Goal: Task Accomplishment & Management: Complete application form

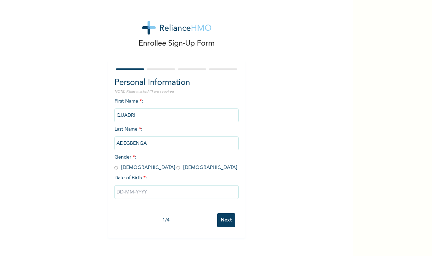
click at [117, 167] on input "radio" at bounding box center [116, 167] width 3 height 7
radio input "true"
click at [149, 194] on input "text" at bounding box center [177, 192] width 124 height 14
select select "9"
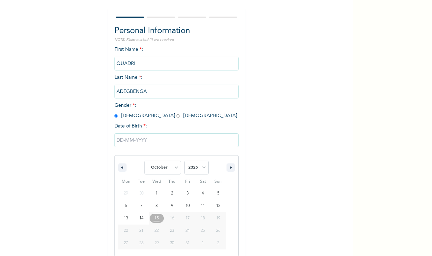
scroll to position [52, 0]
click at [194, 171] on select "2025 2024 2023 2022 2021 2020 2019 2018 2017 2016 2015 2014 2013 2012 2011 2010…" at bounding box center [197, 167] width 24 height 14
select select "1999"
click at [185, 160] on select "2025 2024 2023 2022 2021 2020 2019 2018 2017 2016 2015 2014 2013 2012 2011 2010…" at bounding box center [197, 167] width 24 height 14
click at [172, 164] on select "January February March April May June July August September October November De…" at bounding box center [163, 167] width 37 height 14
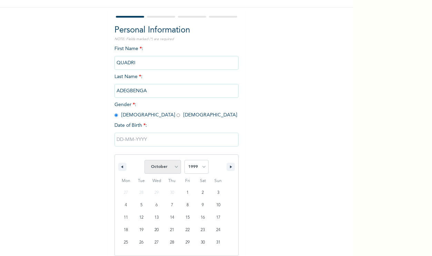
select select "4"
click at [145, 160] on select "January February March April May June July August September October November De…" at bounding box center [163, 167] width 37 height 14
type input "05/03/1999"
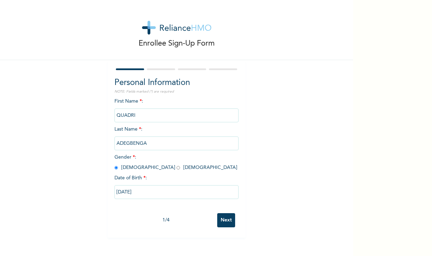
scroll to position [0, 0]
drag, startPoint x: 229, startPoint y: 220, endPoint x: 211, endPoint y: 148, distance: 74.0
click at [211, 148] on form "Personal Information NOTE: Fields marked (*) are required First Name * : QUADRI…" at bounding box center [177, 149] width 124 height 164
click at [206, 114] on input "QUADRI" at bounding box center [177, 115] width 124 height 14
drag, startPoint x: 140, startPoint y: 113, endPoint x: 101, endPoint y: 116, distance: 38.7
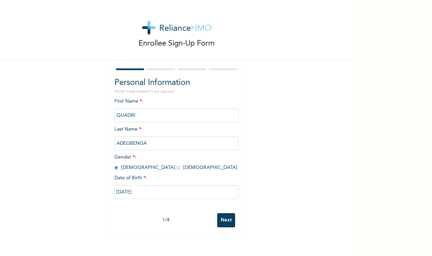
click at [101, 116] on div "Enrollee Sign-Up Form Personal Information NOTE: Fields marked (*) are required…" at bounding box center [176, 118] width 353 height 237
click at [174, 102] on div "First Name * : QUADRI Last Name * : ADEGBENGA Gender * : Male Female Date of Bi…" at bounding box center [177, 154] width 124 height 112
click at [146, 121] on input "QUADRI" at bounding box center [177, 115] width 124 height 14
drag, startPoint x: 145, startPoint y: 116, endPoint x: 120, endPoint y: 118, distance: 24.5
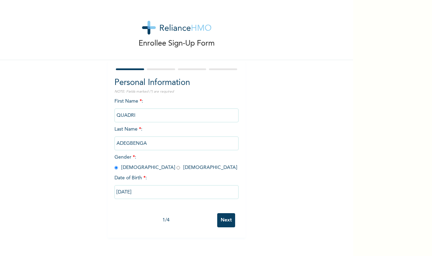
click at [120, 118] on input "QUADRI" at bounding box center [177, 115] width 124 height 14
click at [145, 121] on input "QUADRI" at bounding box center [177, 115] width 124 height 14
click at [147, 145] on input "ADEGBENGA" at bounding box center [177, 143] width 124 height 14
click at [224, 222] on input "Next" at bounding box center [226, 220] width 18 height 14
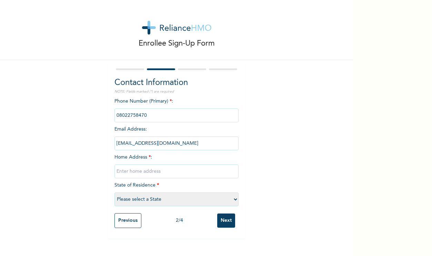
click at [179, 145] on input "adegbenga.quadri@insightpublicis.com" at bounding box center [177, 143] width 124 height 14
drag, startPoint x: 206, startPoint y: 142, endPoint x: 165, endPoint y: 142, distance: 41.1
click at [165, 142] on input "adegbenga.quadri@insightpublicis.com" at bounding box center [177, 143] width 124 height 14
click at [163, 170] on input "text" at bounding box center [177, 171] width 124 height 14
click at [164, 198] on select "Please select a State Abia Abuja (FCT) Adamawa Akwa Ibom Anambra Bauchi Bayelsa…" at bounding box center [177, 199] width 124 height 14
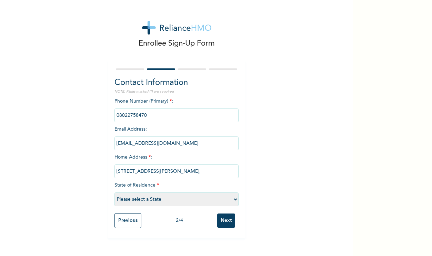
click at [178, 172] on input "2 Momodu Dada street," at bounding box center [177, 171] width 124 height 14
type input "2 Momodu Dada street, Bank Busstop, Ijegun."
click at [185, 197] on select "Please select a State Abia Abuja (FCT) Adamawa Akwa Ibom Anambra Bauchi Bayelsa…" at bounding box center [177, 199] width 124 height 14
select select "25"
click at [115, 192] on select "Please select a State Abia Abuja (FCT) Adamawa Akwa Ibom Anambra Bauchi Bayelsa…" at bounding box center [177, 199] width 124 height 14
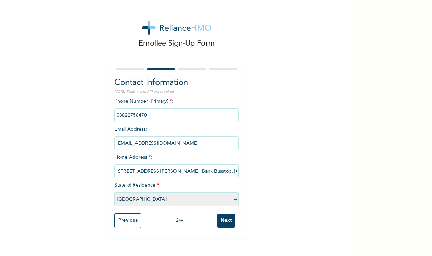
click at [224, 224] on input "Next" at bounding box center [226, 220] width 18 height 14
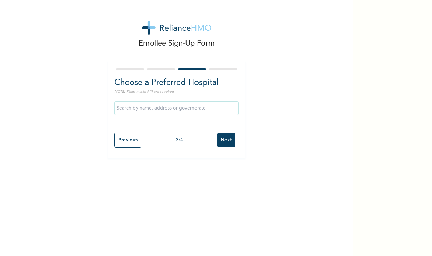
click at [200, 108] on input "text" at bounding box center [177, 108] width 124 height 14
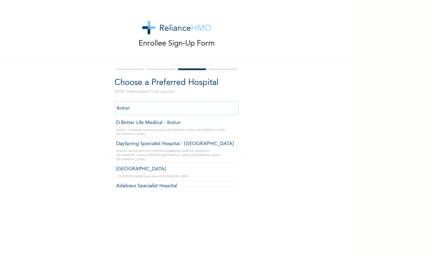
scroll to position [58, 0]
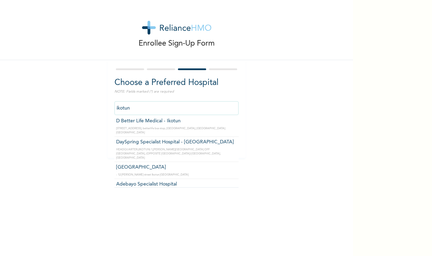
click at [356, 17] on div "Enrollee Sign-Up Form Choose a Preferred Hospital NOTE: Fields marked (*) are r…" at bounding box center [216, 128] width 432 height 256
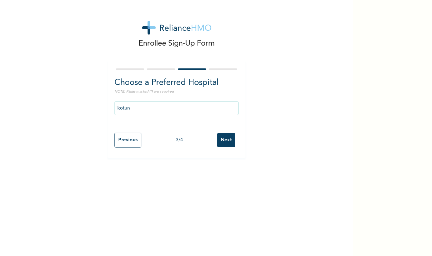
click at [209, 115] on div "ikotun" at bounding box center [177, 108] width 124 height 21
click at [209, 114] on input "ikotun" at bounding box center [177, 108] width 124 height 14
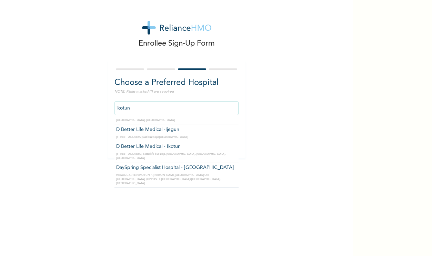
scroll to position [23, 0]
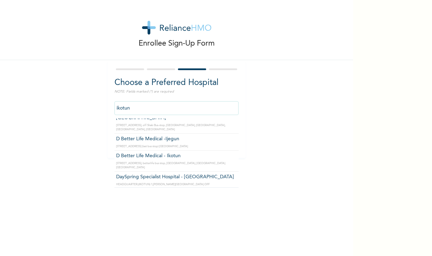
drag, startPoint x: 136, startPoint y: 107, endPoint x: 108, endPoint y: 108, distance: 28.0
click at [108, 108] on div "Choose a Preferred Hospital NOTE: Fields marked (*) are required ikotun Broad H…" at bounding box center [177, 109] width 138 height 98
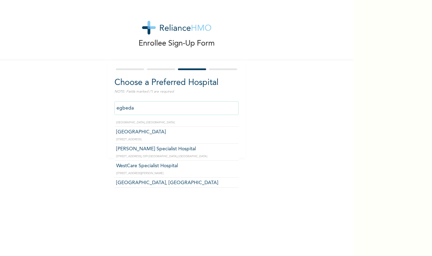
scroll to position [62, 0]
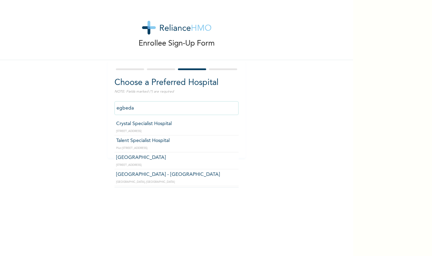
drag, startPoint x: 153, startPoint y: 109, endPoint x: 82, endPoint y: 102, distance: 71.0
click at [82, 102] on div "Enrollee Sign-Up Form Choose a Preferred Hospital NOTE: Fields marked (*) are r…" at bounding box center [176, 79] width 353 height 158
type input "f"
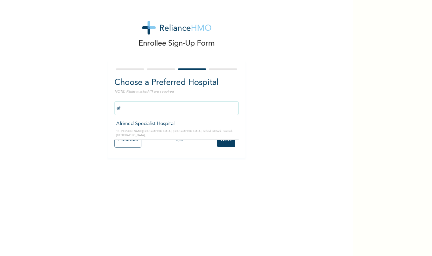
type input "a"
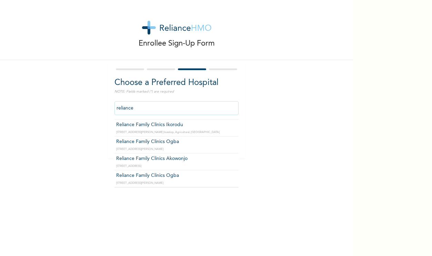
scroll to position [0, 0]
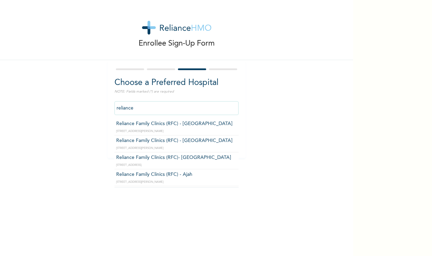
type input "Reliance Family Clinics (RFC)- Ejigbo"
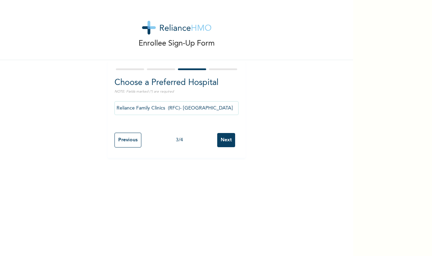
click at [225, 142] on input "Next" at bounding box center [226, 140] width 18 height 14
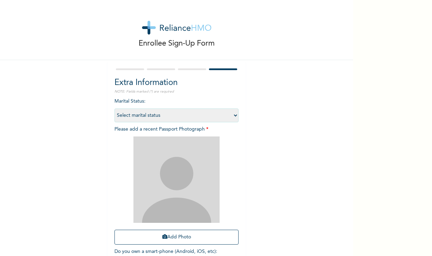
click at [227, 115] on select "Select marital status Single Married Divorced Widow/Widower" at bounding box center [177, 115] width 124 height 14
select select "1"
click at [115, 108] on select "Select marital status Single Married Divorced Widow/Widower" at bounding box center [177, 115] width 124 height 14
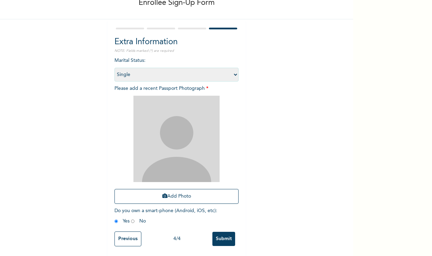
scroll to position [42, 0]
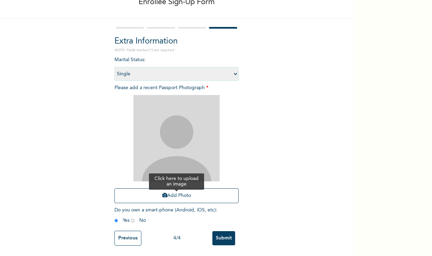
click at [197, 196] on button "Add Photo" at bounding box center [177, 195] width 124 height 15
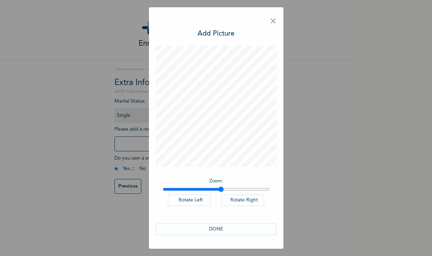
drag, startPoint x: 167, startPoint y: 189, endPoint x: 221, endPoint y: 190, distance: 54.2
click at [221, 190] on input "range" at bounding box center [216, 189] width 107 height 6
type input "1"
drag, startPoint x: 221, startPoint y: 190, endPoint x: 153, endPoint y: 188, distance: 67.7
click at [153, 188] on div "× Add Picture Zoom : Rotate Left Rotate Right DONE" at bounding box center [216, 127] width 135 height 241
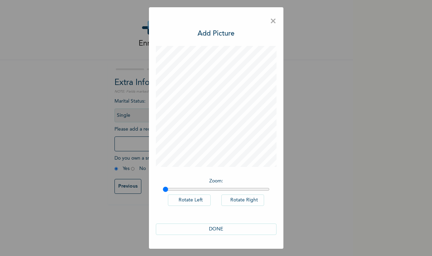
click at [274, 20] on span "×" at bounding box center [273, 21] width 7 height 14
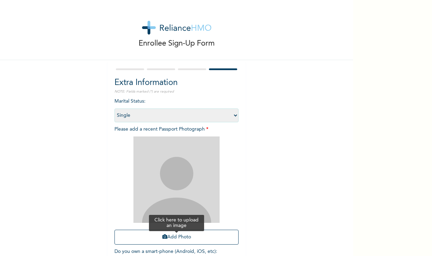
click at [187, 232] on button "Add Photo" at bounding box center [177, 236] width 124 height 15
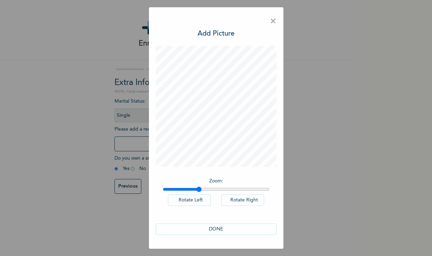
drag, startPoint x: 167, startPoint y: 189, endPoint x: 199, endPoint y: 190, distance: 31.8
type input "1.33"
click at [199, 190] on input "range" at bounding box center [216, 189] width 107 height 6
click at [274, 21] on span "×" at bounding box center [273, 21] width 7 height 14
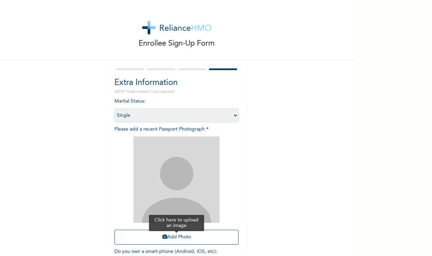
click at [186, 234] on button "Add Photo" at bounding box center [177, 236] width 124 height 15
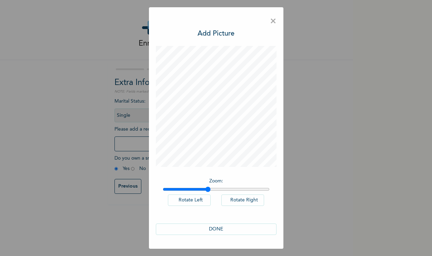
drag, startPoint x: 166, startPoint y: 187, endPoint x: 207, endPoint y: 186, distance: 41.8
type input "1.42"
click at [207, 186] on input "range" at bounding box center [216, 189] width 107 height 6
click at [239, 230] on button "DONE" at bounding box center [216, 228] width 121 height 11
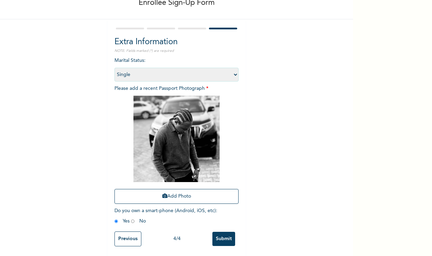
scroll to position [42, 0]
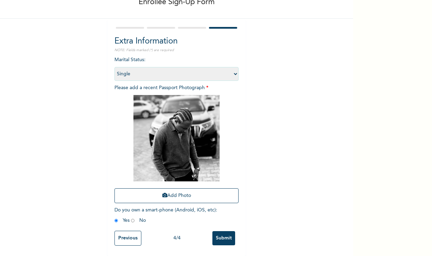
click at [226, 233] on input "Submit" at bounding box center [224, 238] width 23 height 14
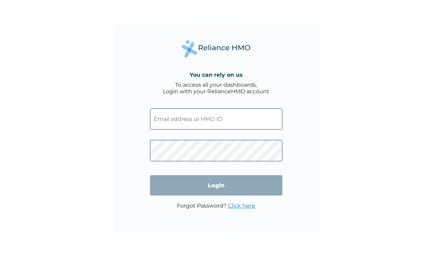
click at [228, 122] on input "text" at bounding box center [216, 118] width 132 height 21
paste input "ISR/10161/A"
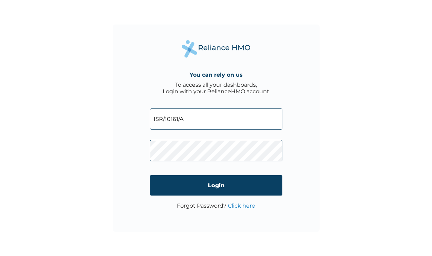
type input "ISR/10161/A"
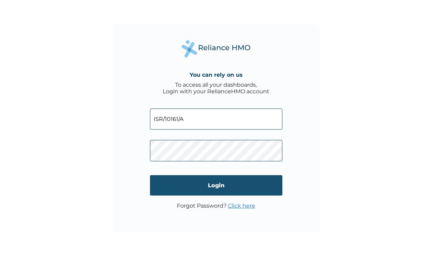
click at [170, 188] on input "Login" at bounding box center [216, 185] width 132 height 20
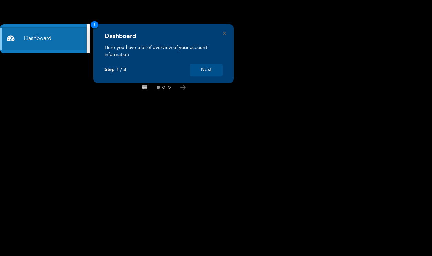
click at [203, 68] on button "Next" at bounding box center [206, 69] width 33 height 13
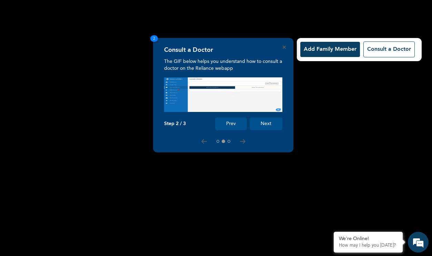
click at [274, 124] on button "Next" at bounding box center [266, 123] width 33 height 13
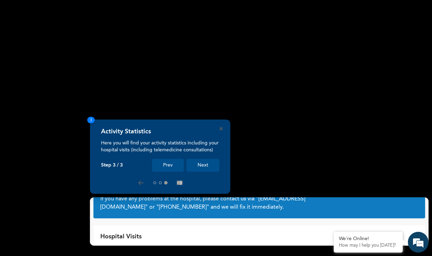
scroll to position [17, 0]
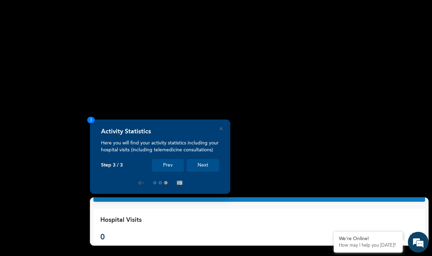
click at [208, 160] on button "Next" at bounding box center [203, 165] width 33 height 13
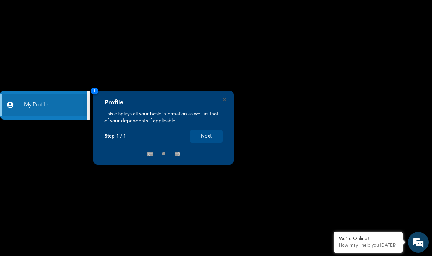
click at [220, 138] on button "Next" at bounding box center [206, 136] width 33 height 13
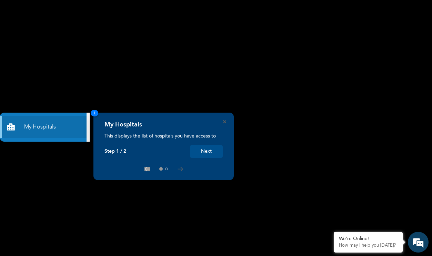
click at [204, 152] on button "Next" at bounding box center [206, 151] width 33 height 13
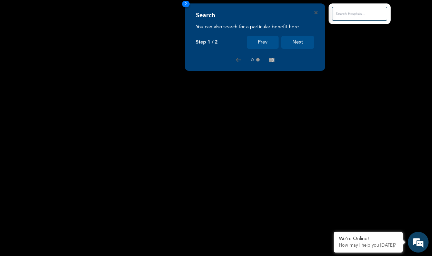
click at [290, 46] on button "Next" at bounding box center [298, 42] width 33 height 13
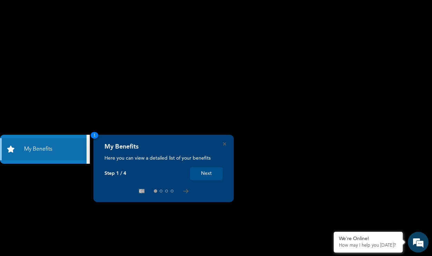
click at [198, 174] on button "Next" at bounding box center [206, 173] width 33 height 13
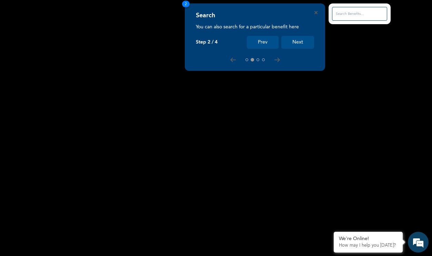
click at [292, 44] on button "Next" at bounding box center [298, 42] width 33 height 13
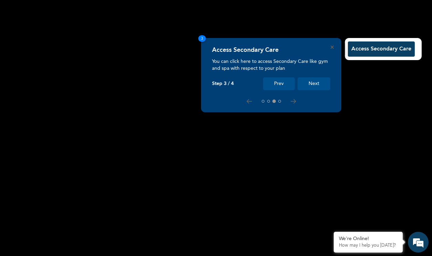
click at [300, 83] on button "Next" at bounding box center [314, 83] width 33 height 13
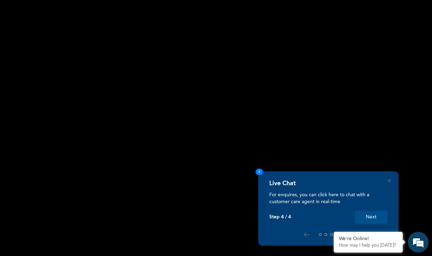
click at [363, 214] on button "Next" at bounding box center [371, 216] width 33 height 13
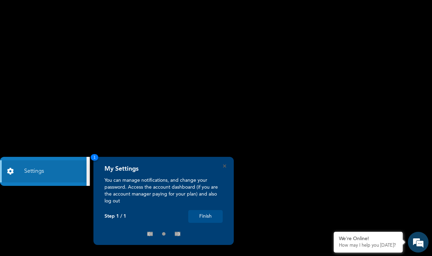
click at [197, 213] on button "Finish" at bounding box center [205, 216] width 35 height 13
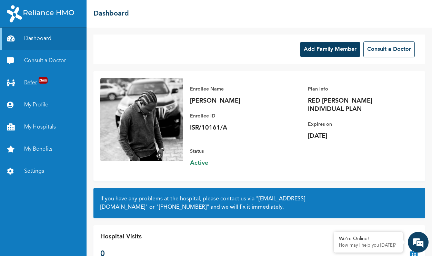
click at [39, 80] on span "New" at bounding box center [43, 80] width 9 height 7
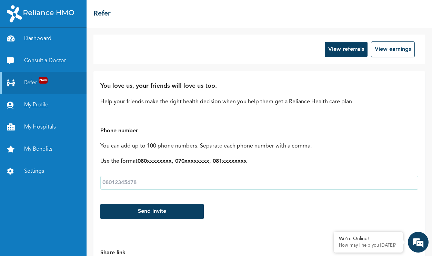
click at [59, 103] on link "My Profile" at bounding box center [43, 105] width 87 height 22
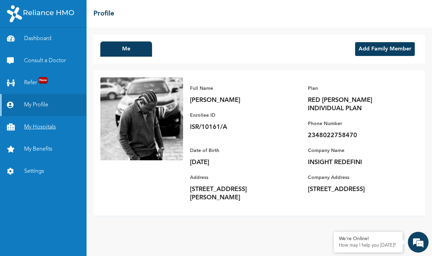
click at [66, 131] on link "My Hospitals" at bounding box center [43, 127] width 87 height 22
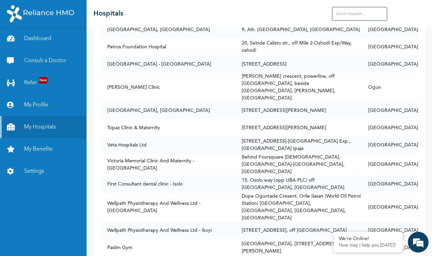
scroll to position [1140, 0]
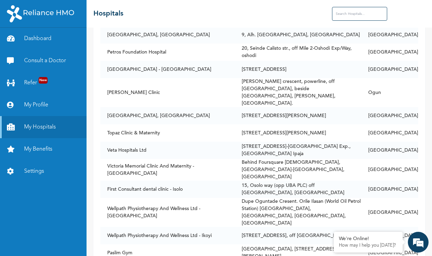
click at [339, 16] on input "text" at bounding box center [359, 14] width 55 height 14
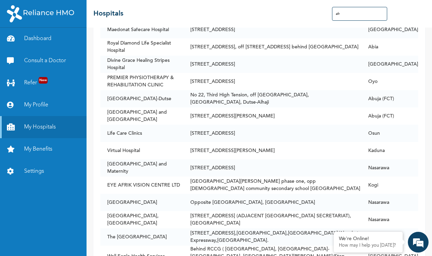
scroll to position [0, 0]
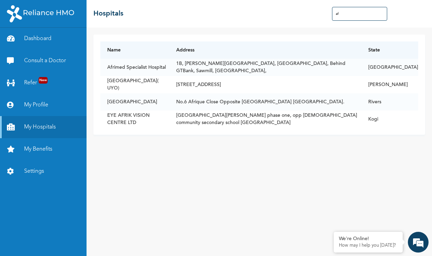
type input "a"
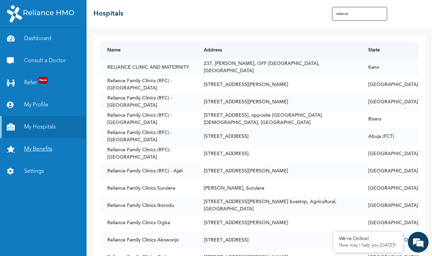
type input "reliance"
click at [36, 149] on link "My Benefits" at bounding box center [43, 149] width 87 height 22
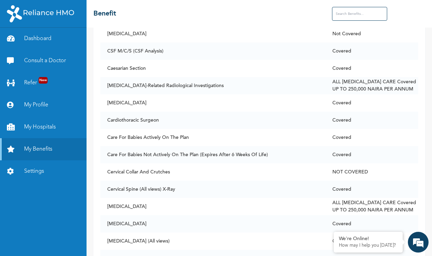
scroll to position [674, 0]
click at [340, 11] on input "text" at bounding box center [359, 14] width 55 height 14
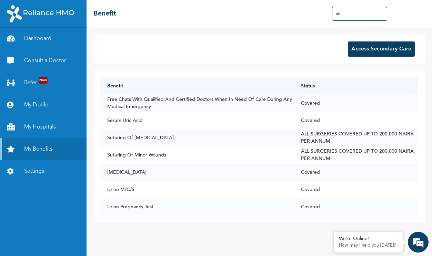
scroll to position [0, 0]
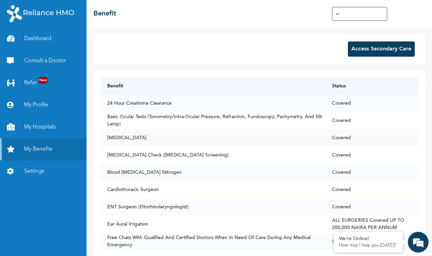
type input "u"
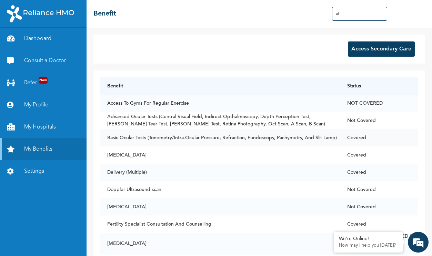
type input "u"
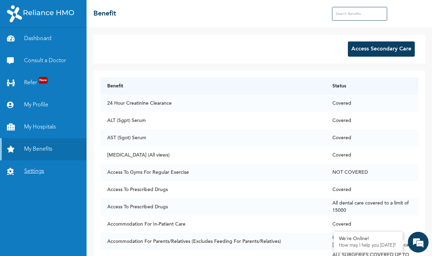
click at [40, 173] on link "Settings" at bounding box center [43, 171] width 87 height 22
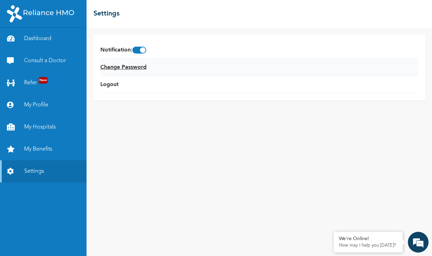
click at [143, 68] on link "Change Password" at bounding box center [123, 67] width 46 height 8
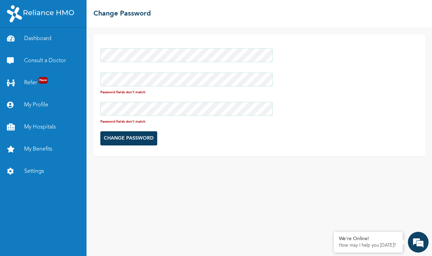
click at [91, 77] on div "Password fields don't match Password fields don't match CHANGE PASSWORD" at bounding box center [260, 142] width 346 height 228
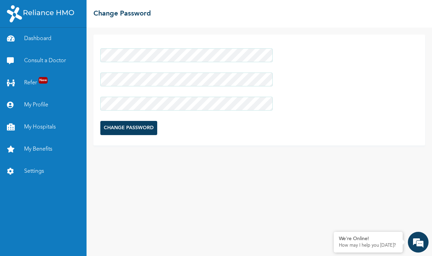
click at [119, 155] on div "CHANGE PASSWORD" at bounding box center [260, 142] width 346 height 228
click at [137, 125] on input "CHANGE PASSWORD" at bounding box center [128, 128] width 57 height 14
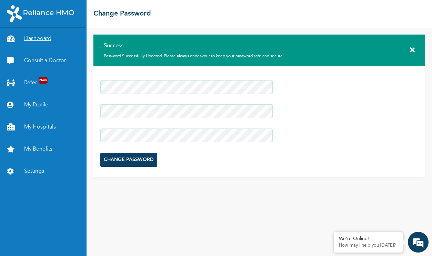
click at [37, 38] on link "Dashboard" at bounding box center [43, 39] width 87 height 22
